Goal: Task Accomplishment & Management: Manage account settings

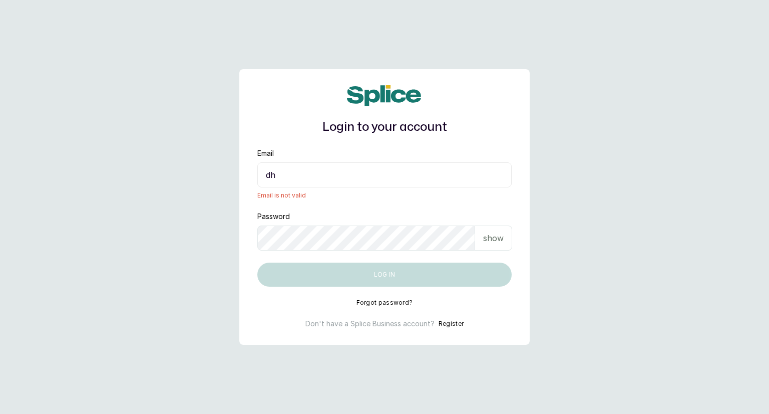
type input "d"
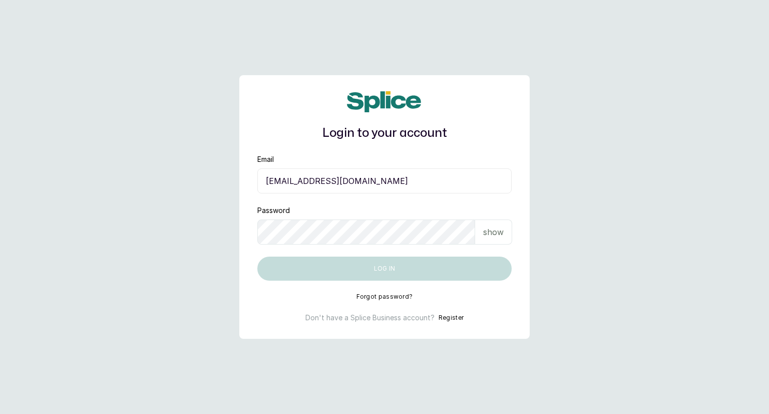
type input "[EMAIL_ADDRESS][DOMAIN_NAME]"
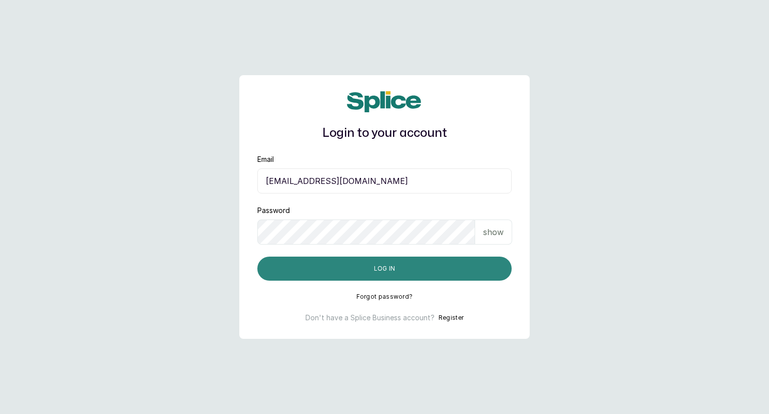
click at [465, 263] on button "Log in" at bounding box center [384, 268] width 254 height 24
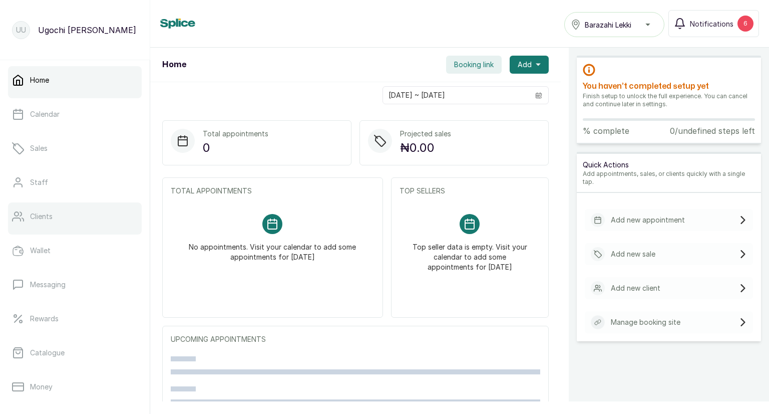
click at [47, 222] on link "Clients" at bounding box center [75, 216] width 134 height 28
